Goal: Transaction & Acquisition: Purchase product/service

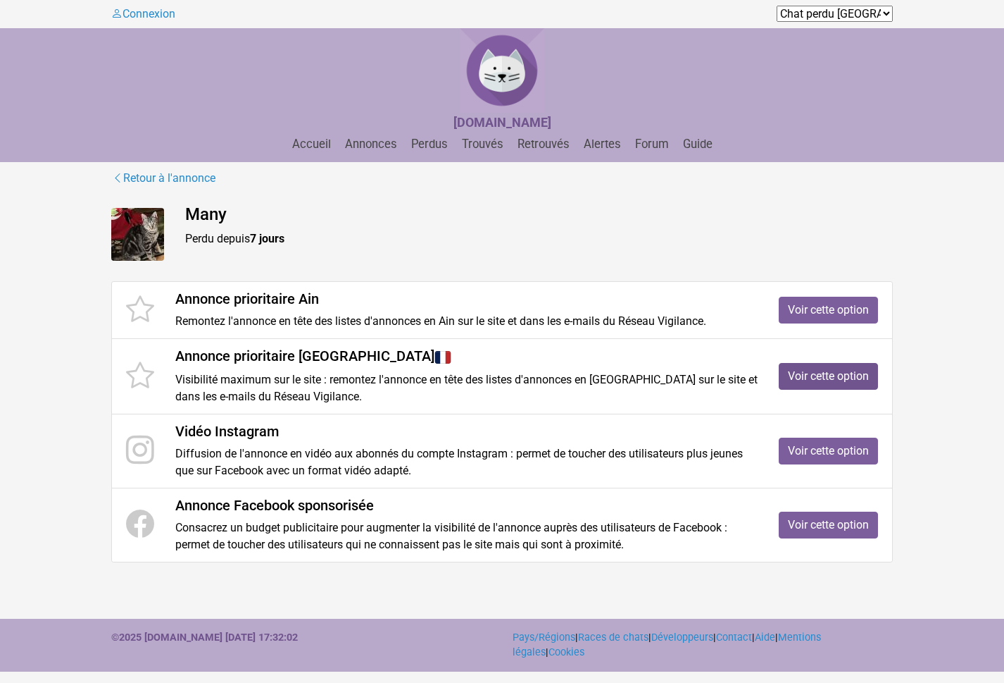
click at [800, 375] on link "Voir cette option" at bounding box center [828, 376] width 99 height 27
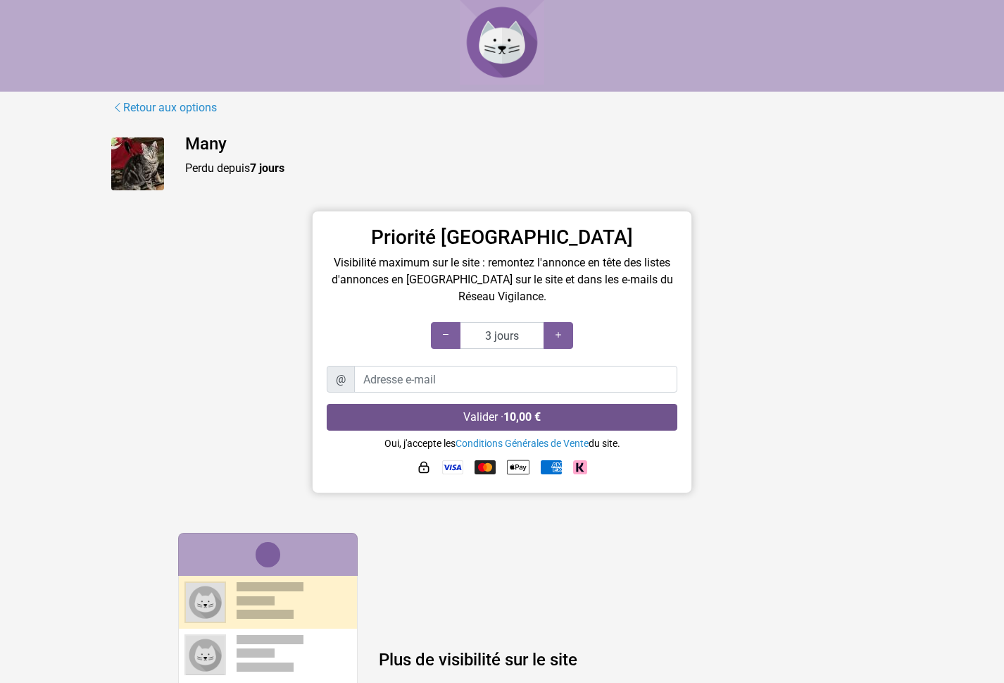
click at [486, 414] on button "Valider · 10,00 €" at bounding box center [502, 417] width 351 height 27
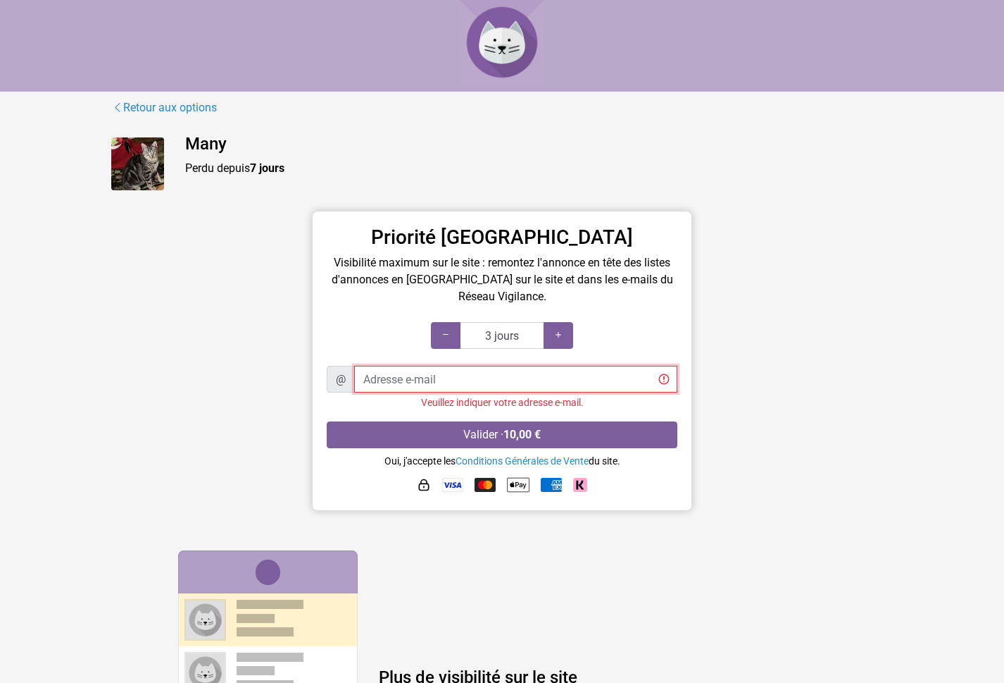
click at [396, 380] on input "Adresse e-mail" at bounding box center [515, 379] width 323 height 27
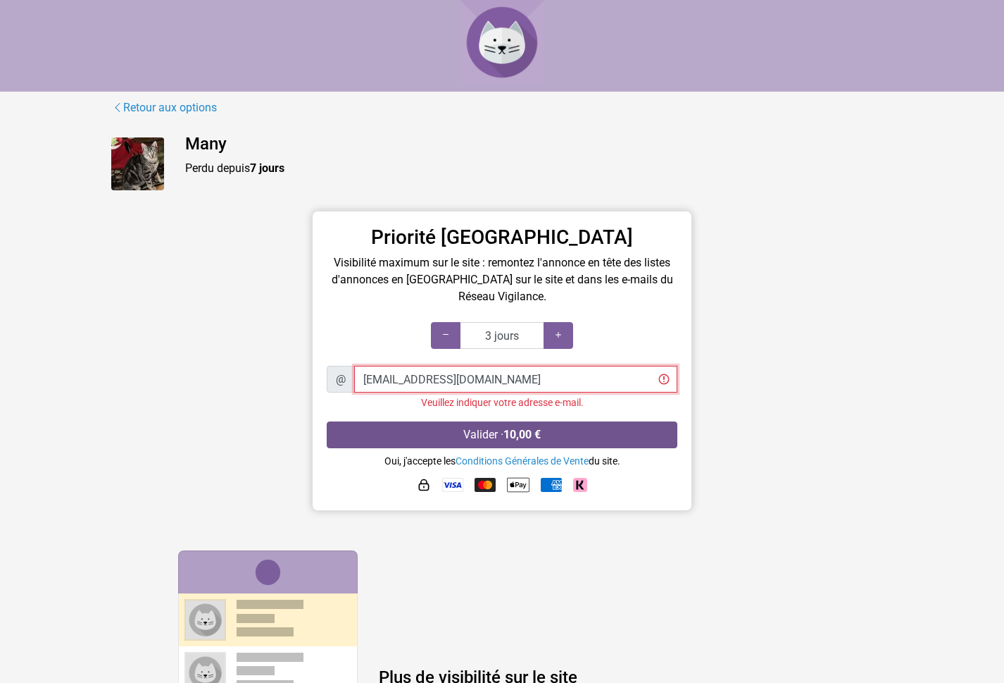
type input "[EMAIL_ADDRESS][DOMAIN_NAME]"
click at [475, 434] on button "Valider · 10,00 €" at bounding box center [502, 434] width 351 height 27
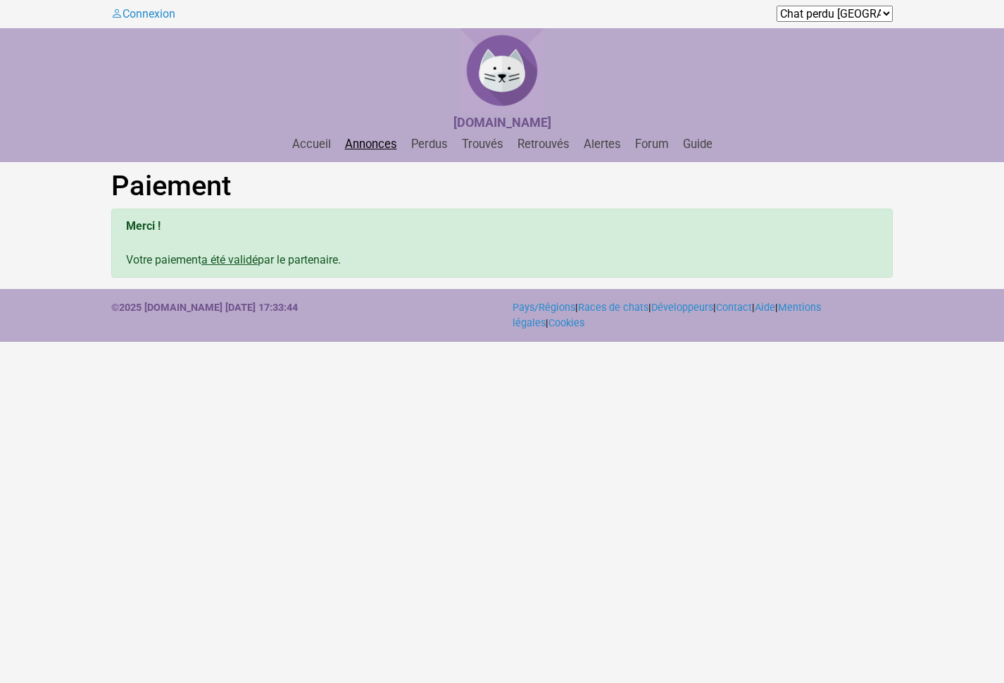
click at [360, 145] on link "Annonces" at bounding box center [371, 143] width 63 height 13
